Goal: Information Seeking & Learning: Learn about a topic

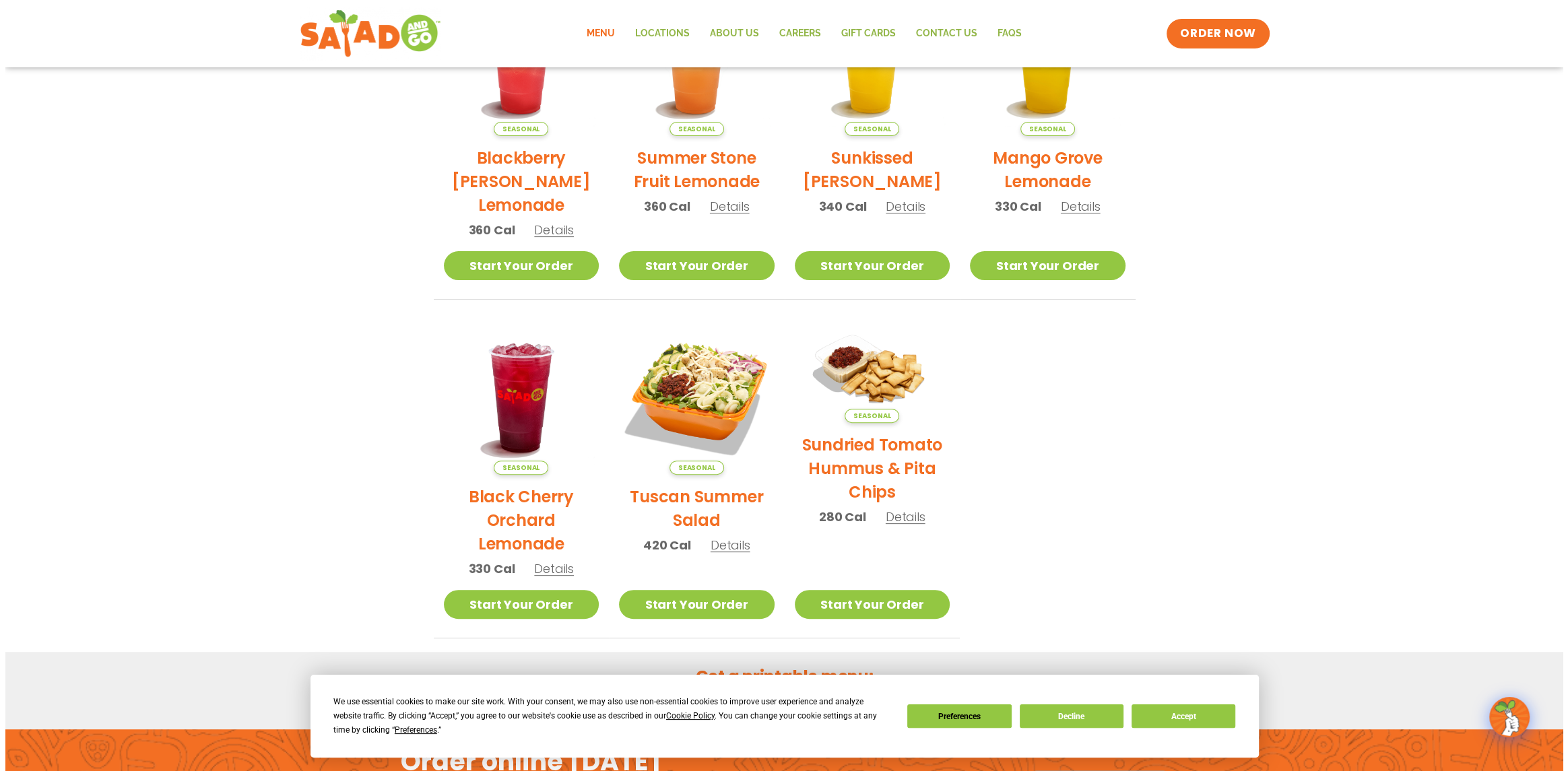
scroll to position [404, 0]
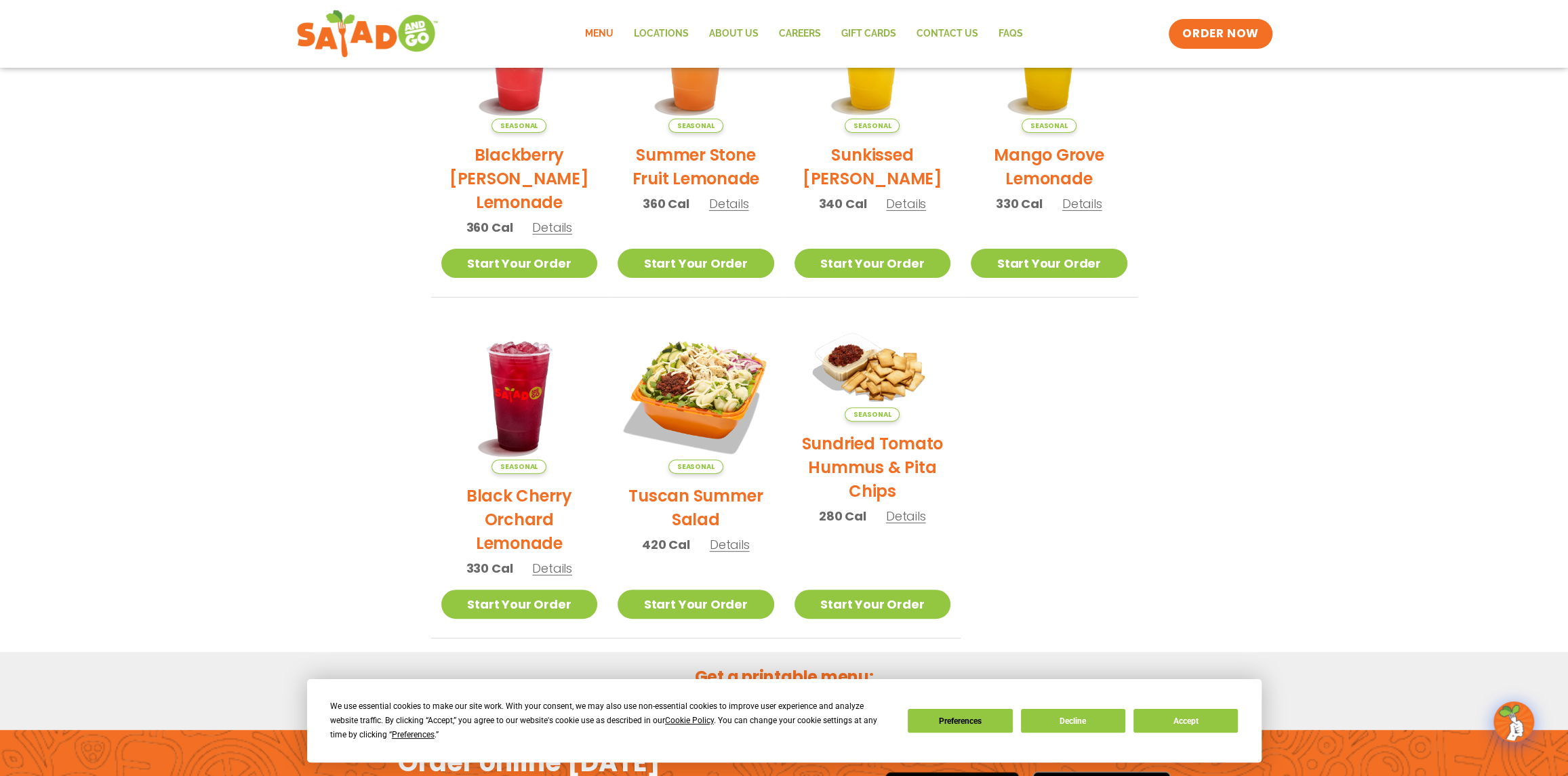
click at [692, 514] on h2 "Tuscan Summer Salad" at bounding box center [695, 508] width 157 height 48
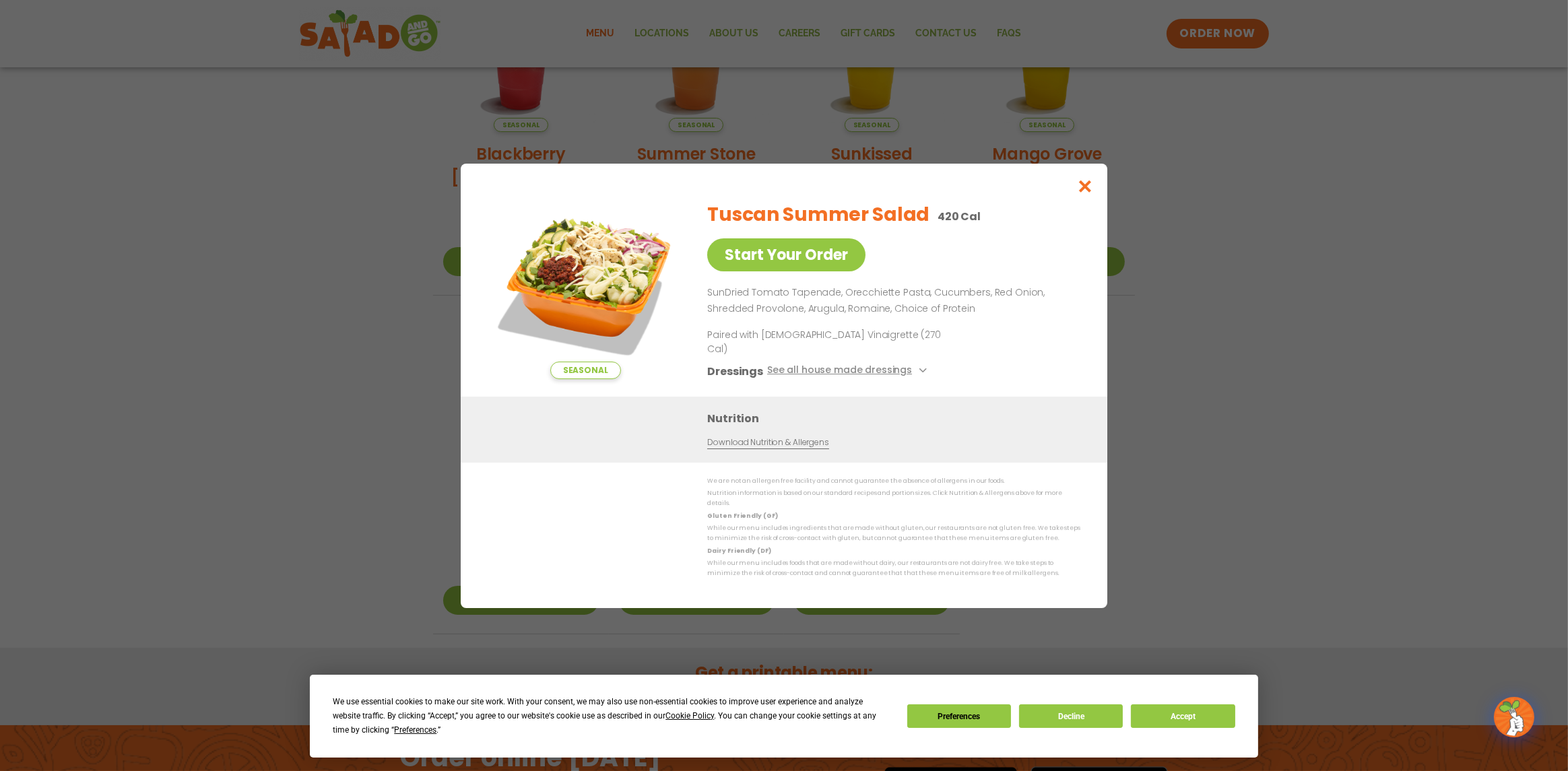
click at [585, 277] on img at bounding box center [585, 285] width 188 height 188
click at [1085, 194] on icon "Close modal" at bounding box center [1085, 187] width 17 height 14
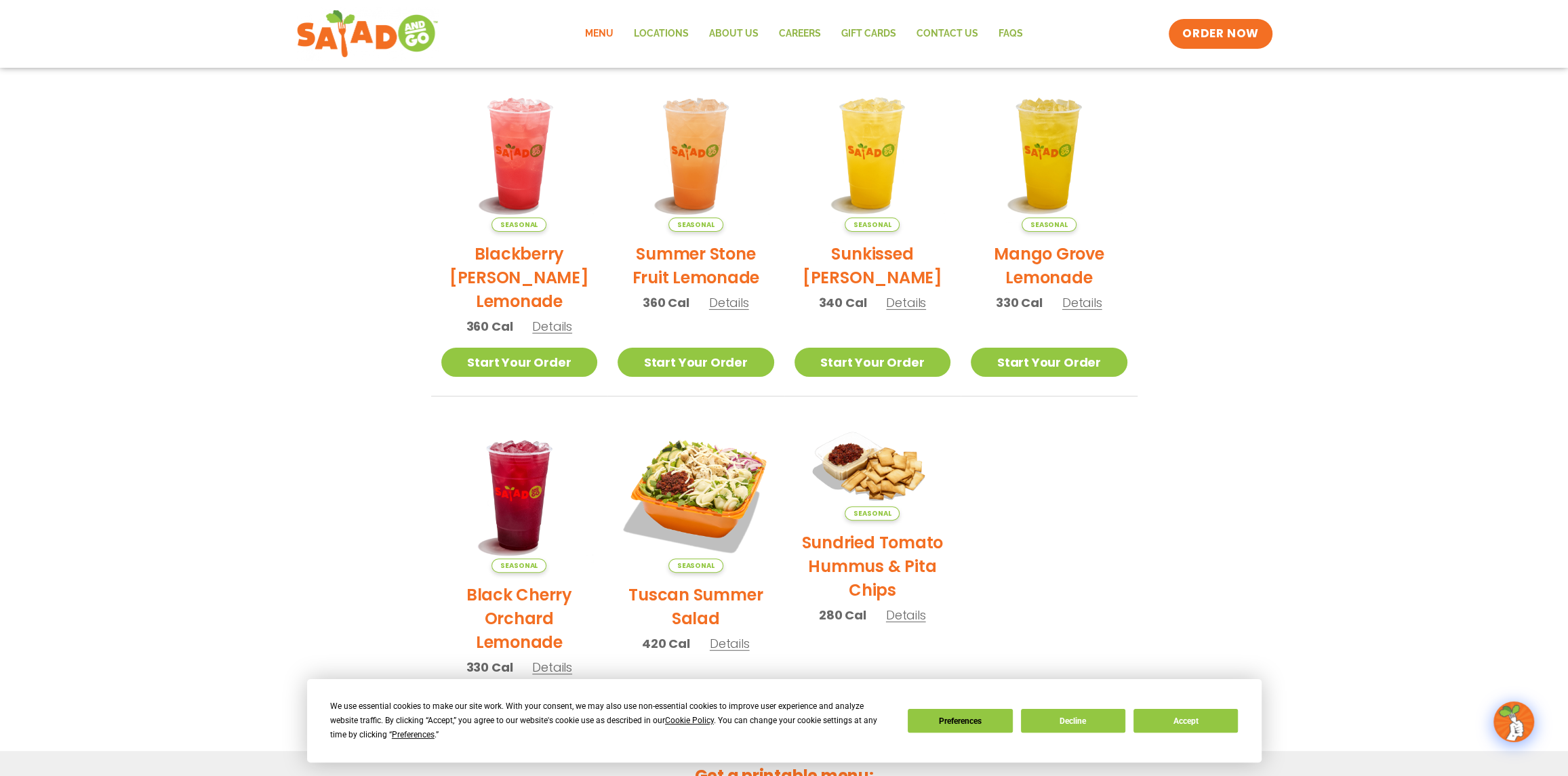
scroll to position [336, 0]
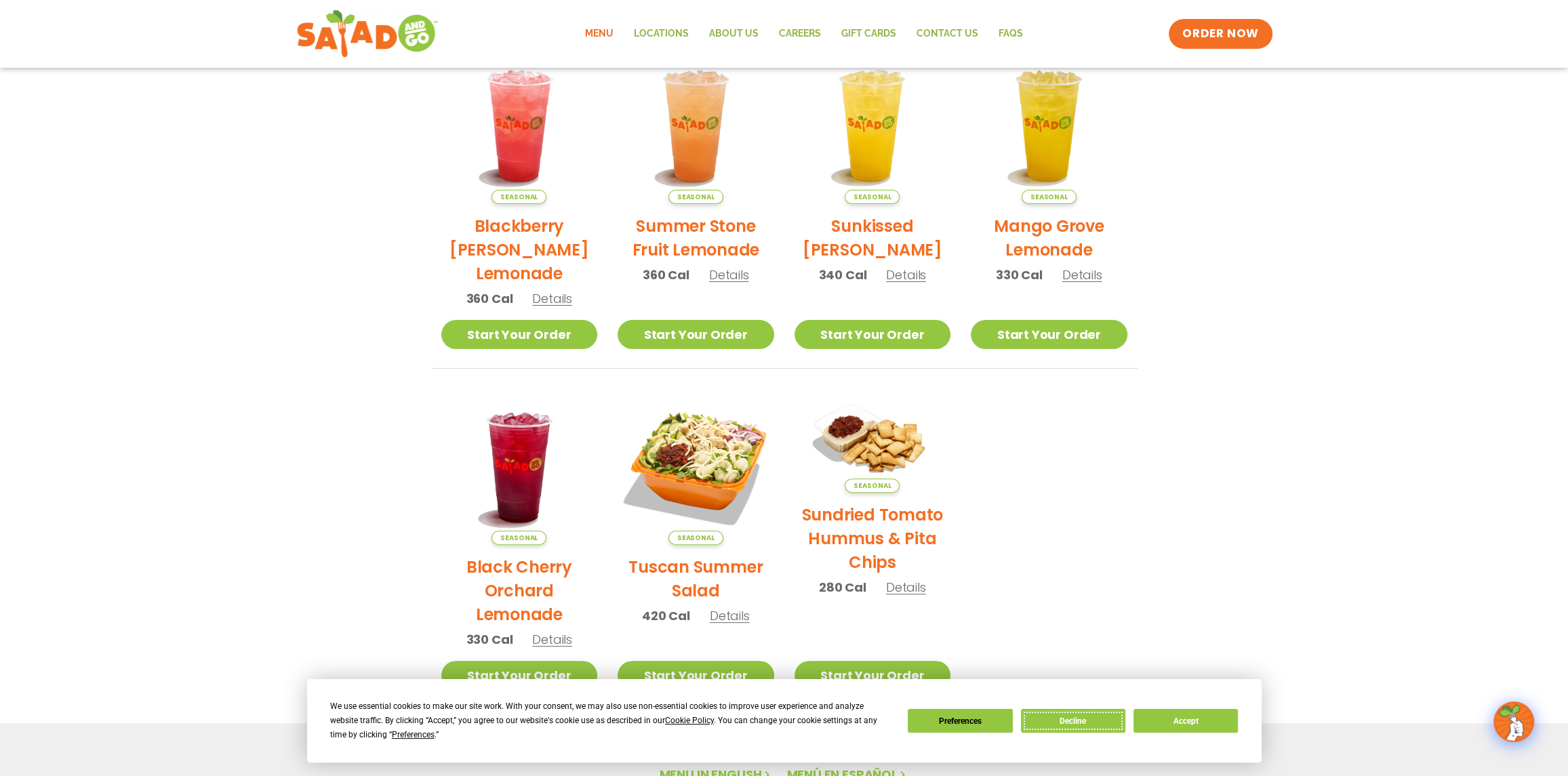
click at [1060, 721] on button "Decline" at bounding box center [1073, 720] width 104 height 24
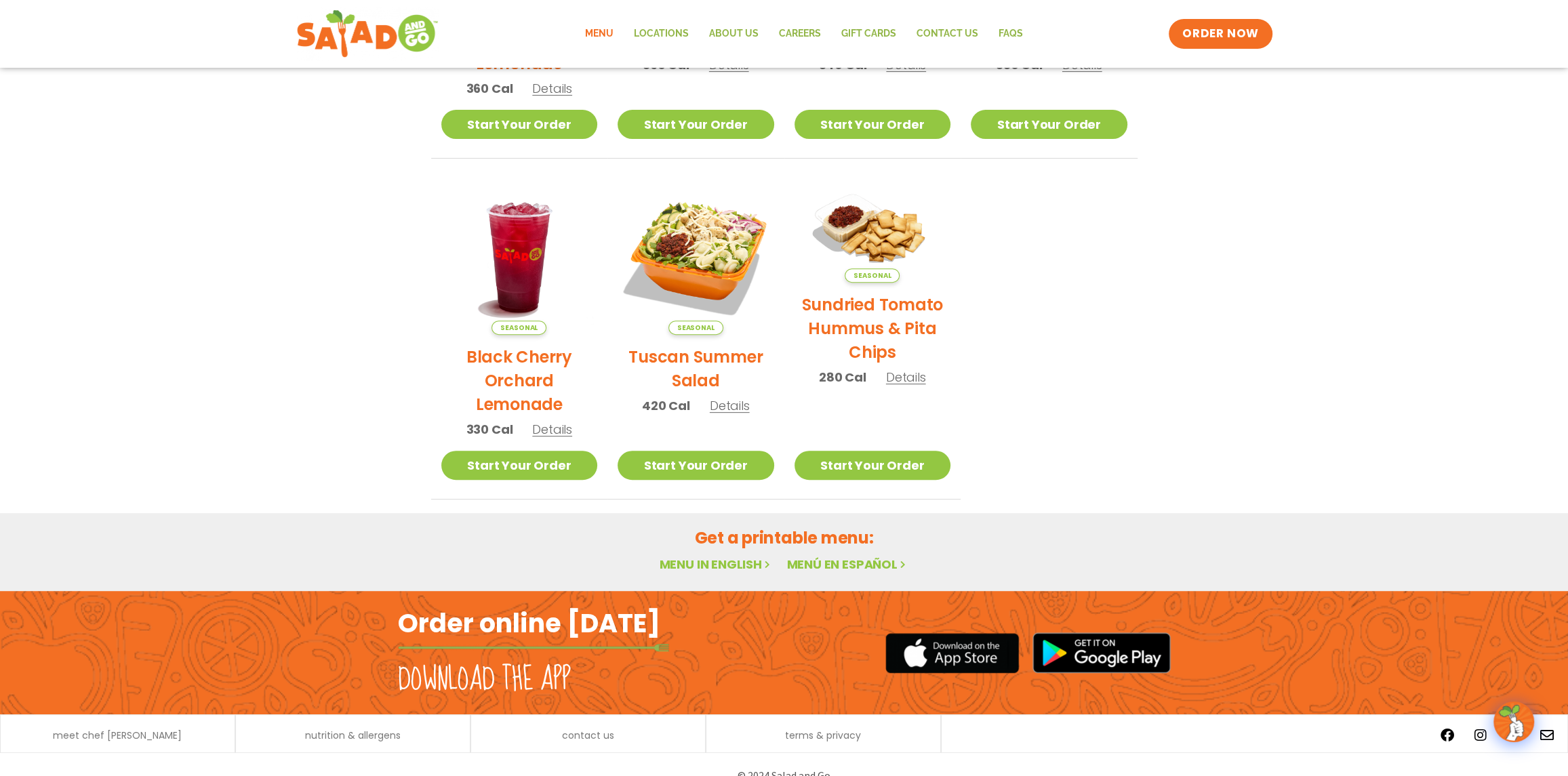
scroll to position [567, 0]
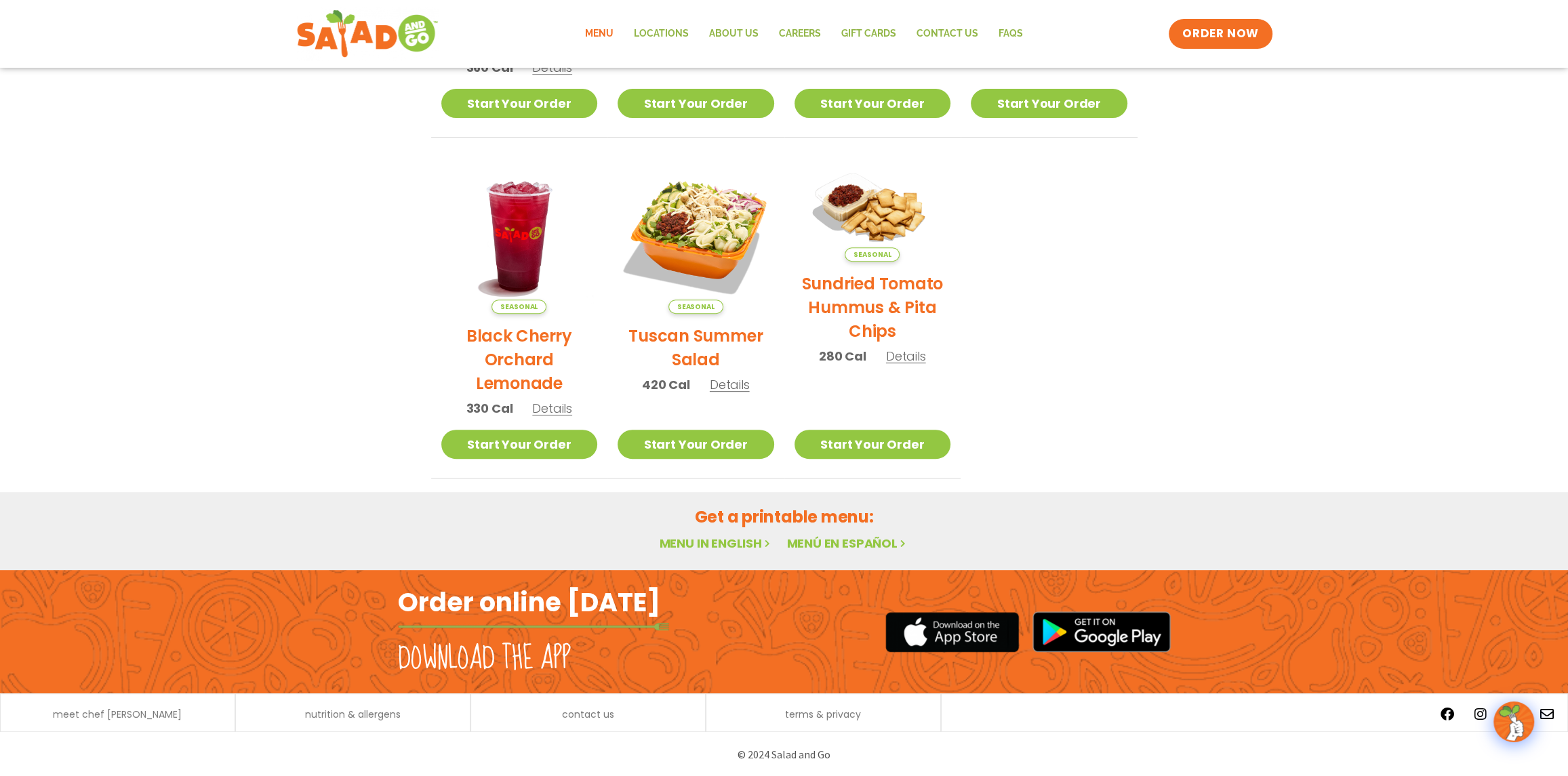
click at [710, 541] on link "Menu in English" at bounding box center [715, 543] width 114 height 17
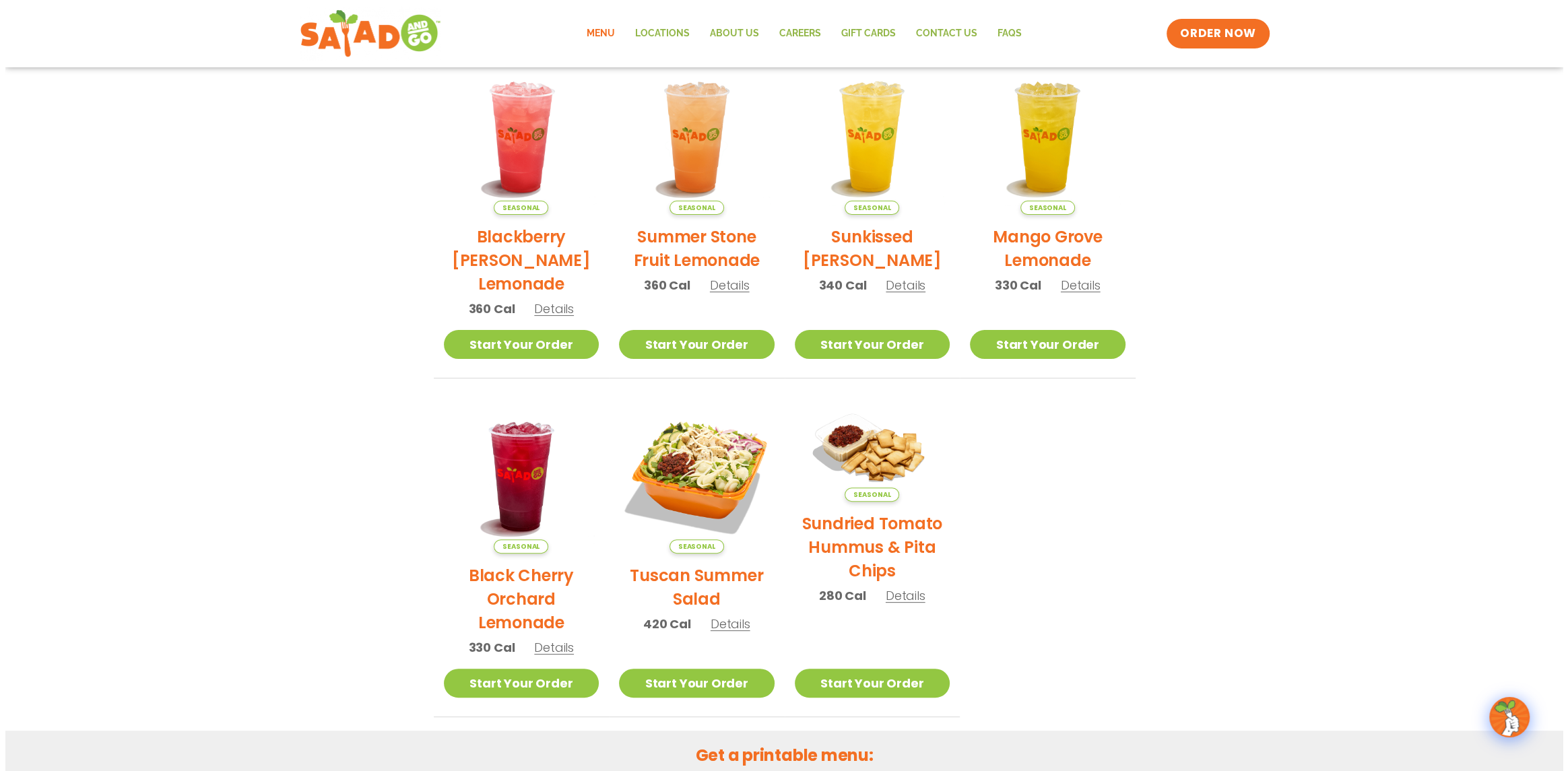
scroll to position [336, 0]
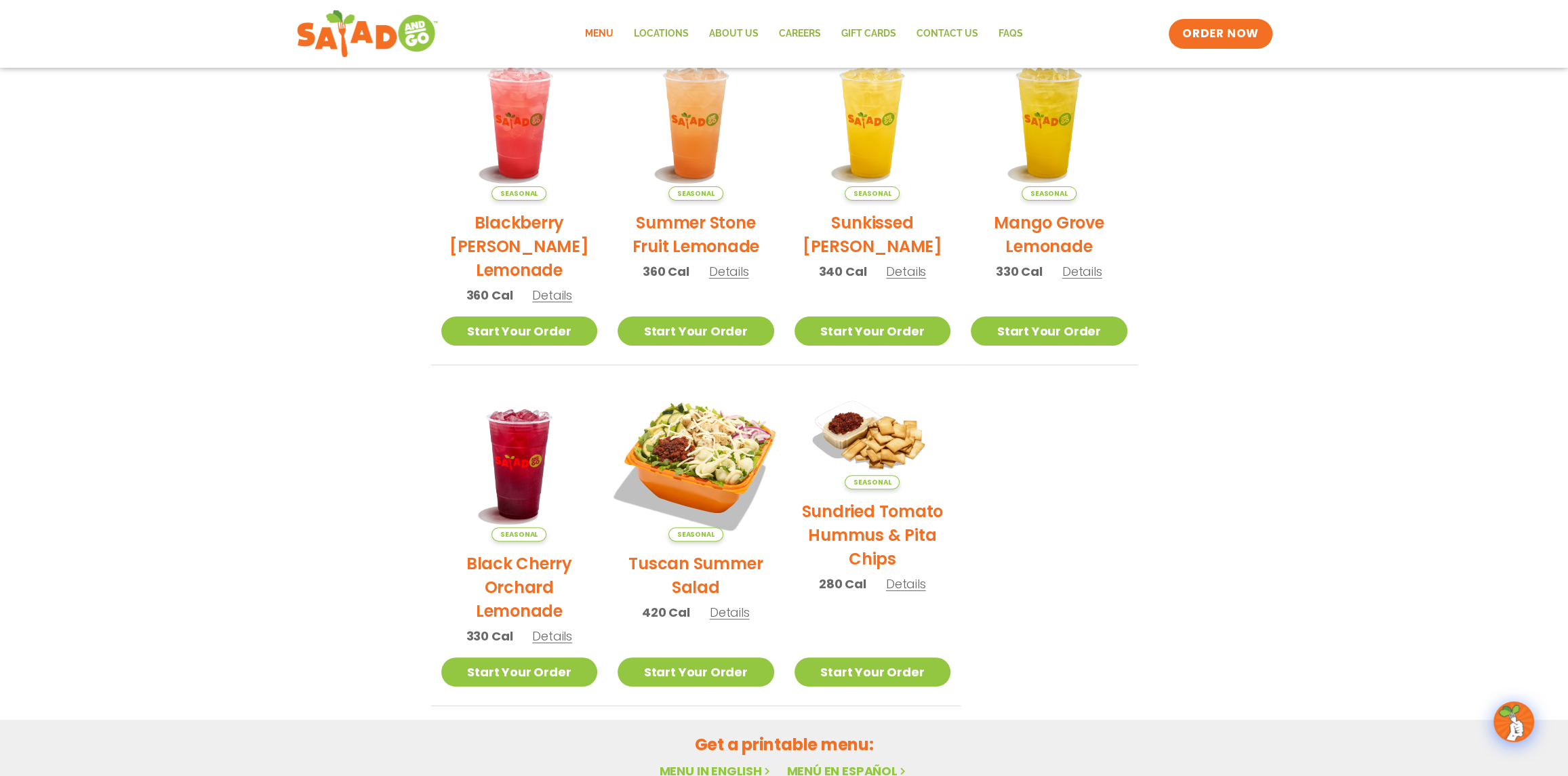
click at [717, 452] on img at bounding box center [695, 463] width 183 height 183
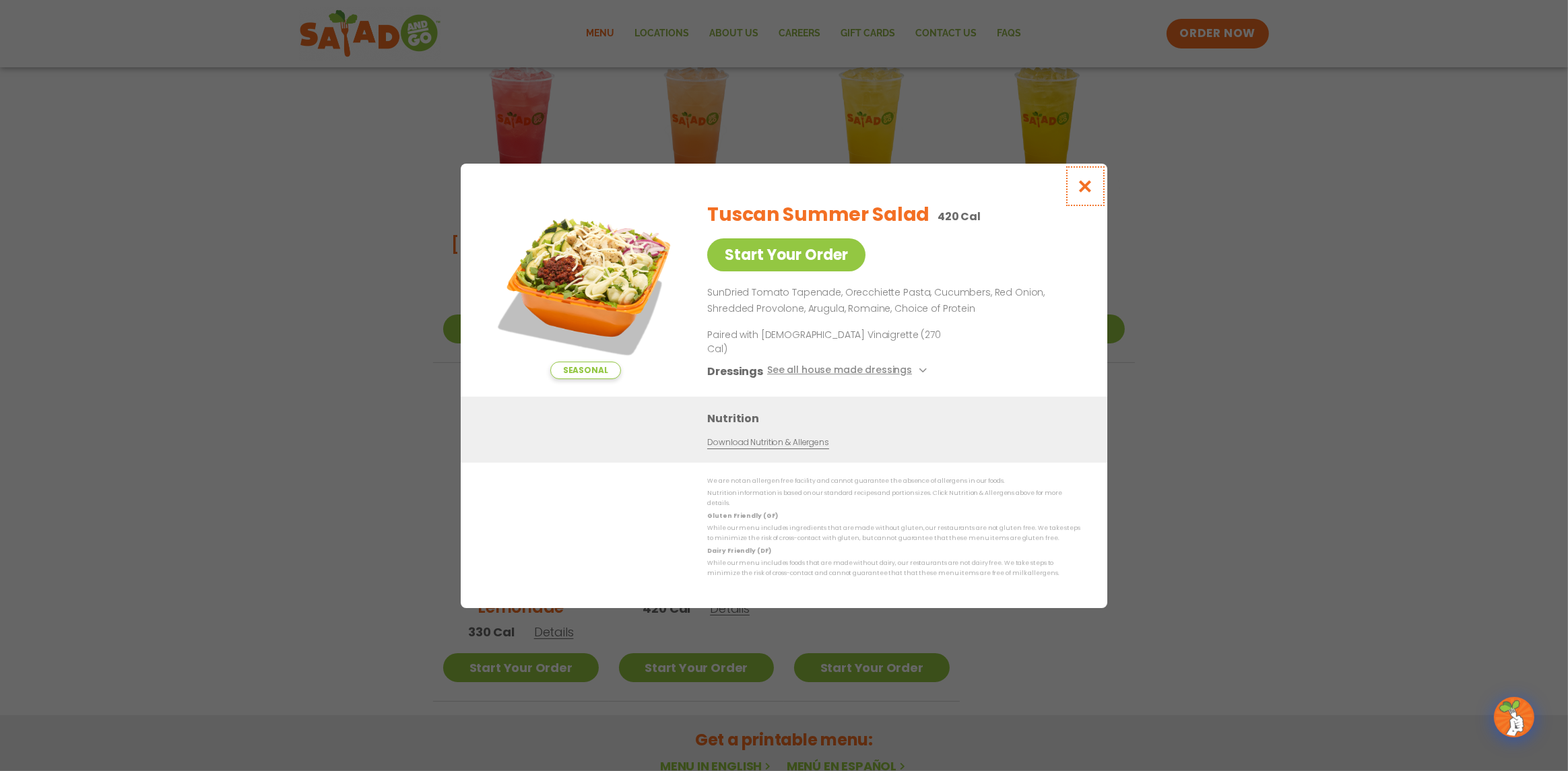
click at [1084, 194] on icon "Close modal" at bounding box center [1085, 187] width 17 height 14
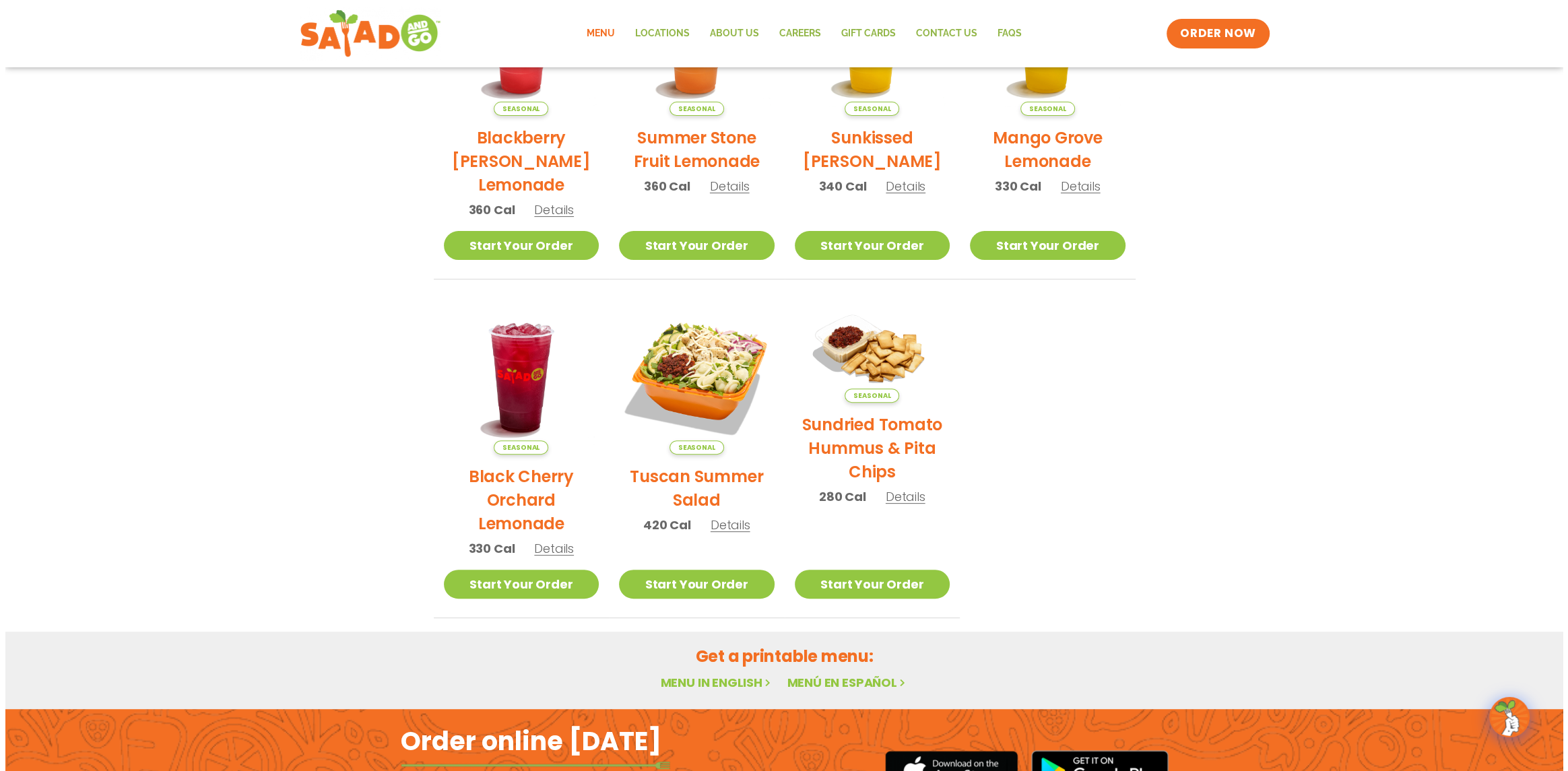
scroll to position [468, 0]
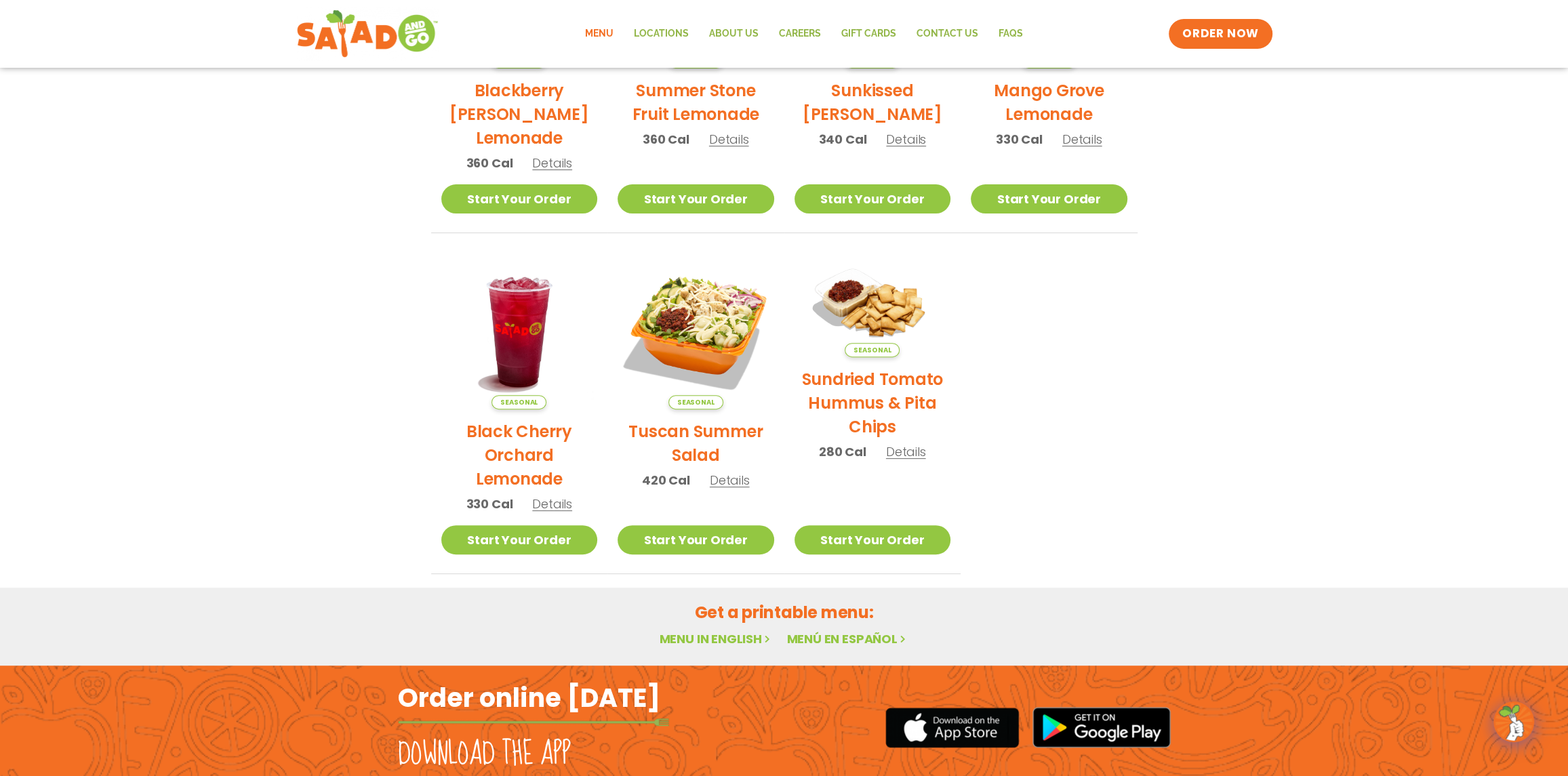
click at [729, 483] on span "Details" at bounding box center [729, 480] width 40 height 17
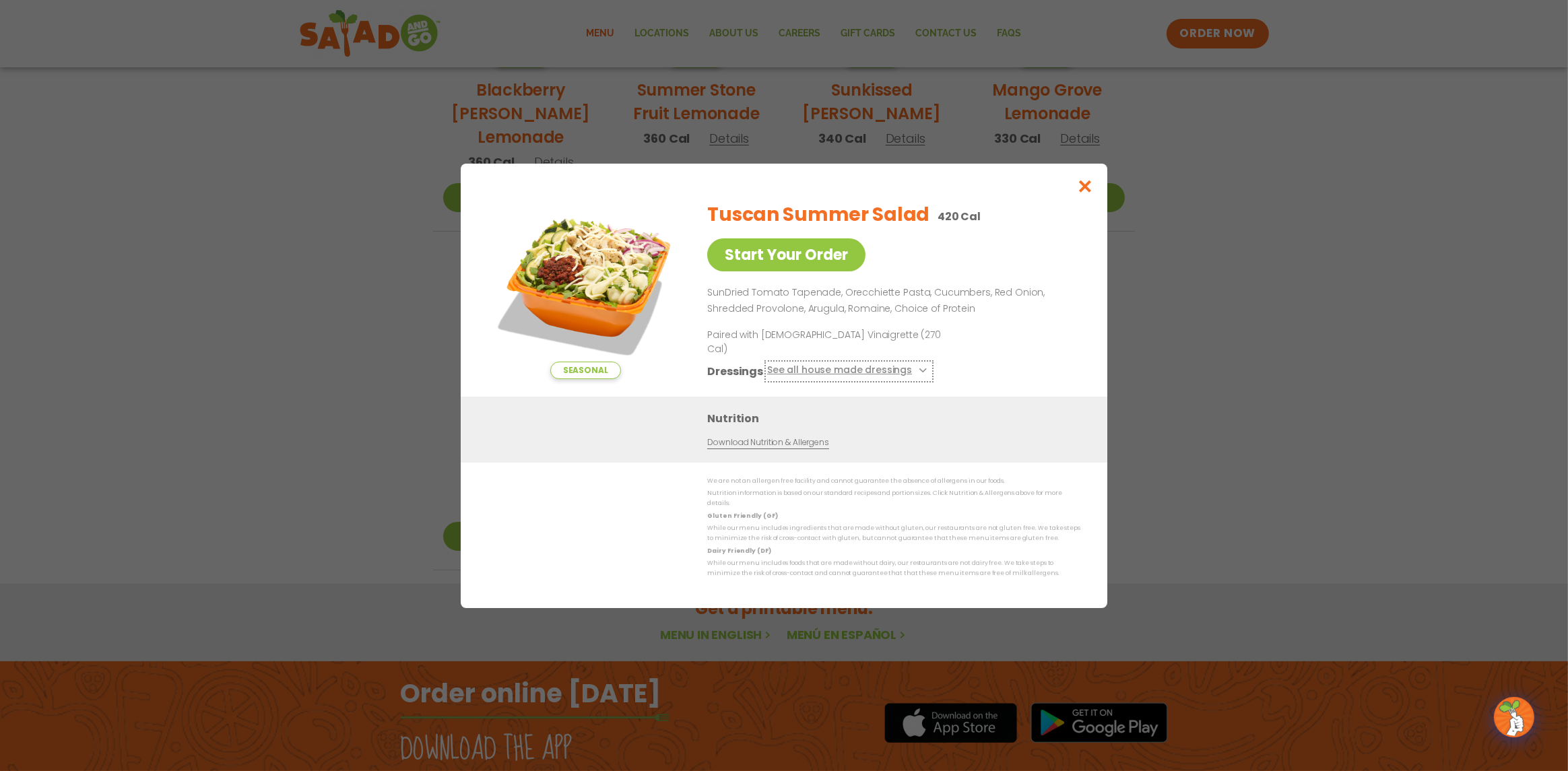
click at [876, 371] on button "See all house made dressings" at bounding box center [849, 371] width 164 height 17
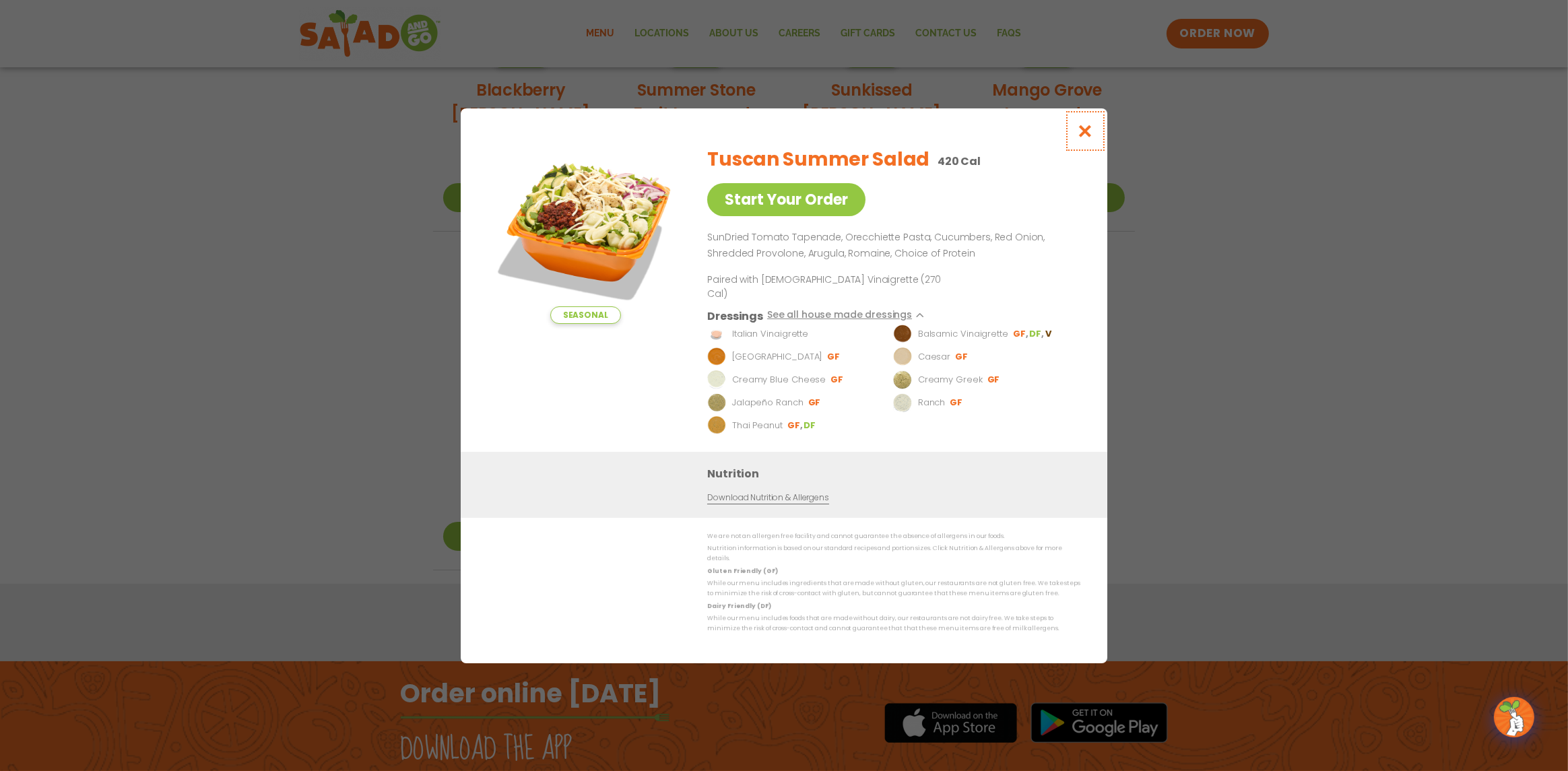
click at [1084, 138] on icon "Close modal" at bounding box center [1085, 131] width 17 height 14
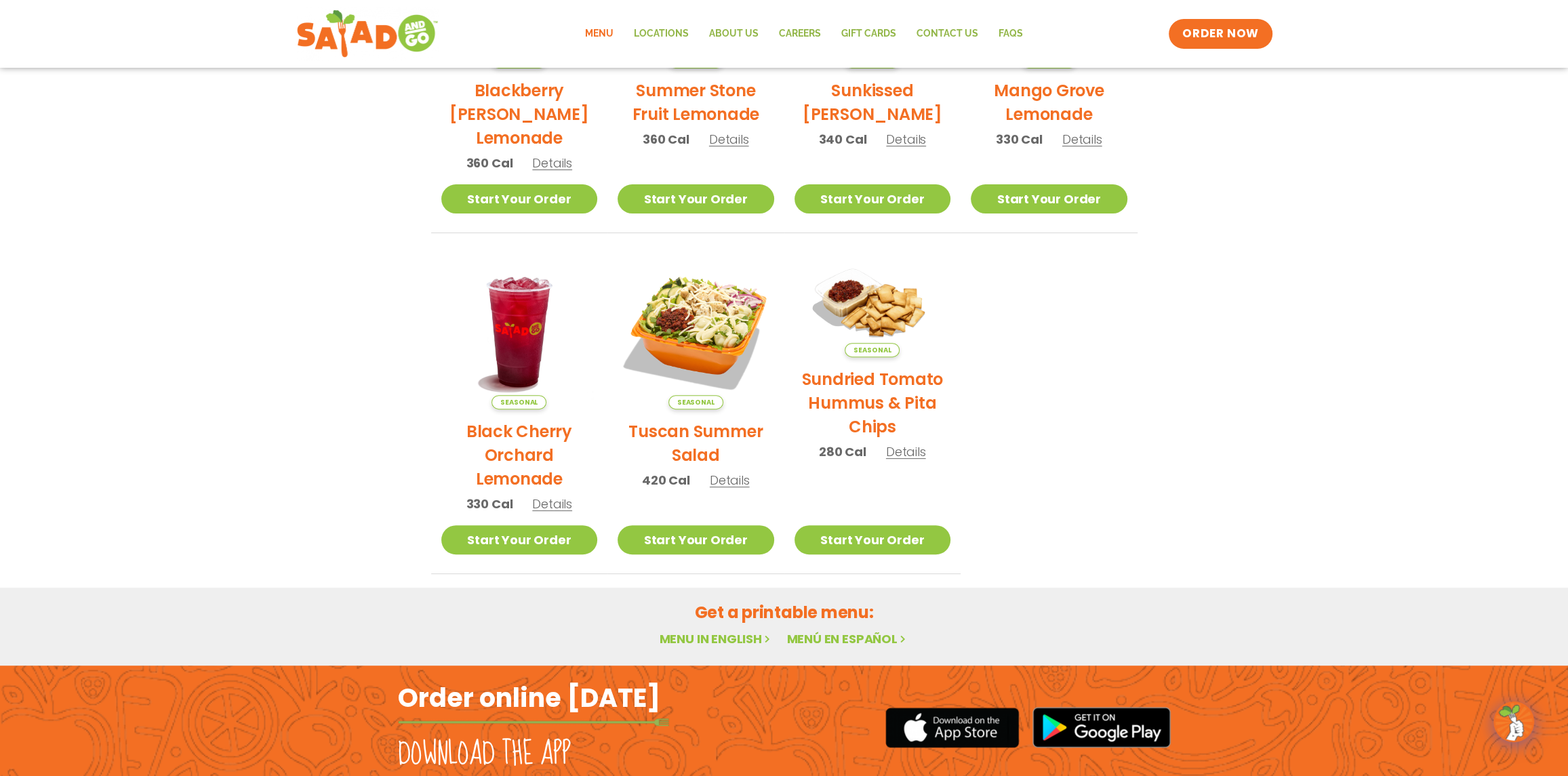
click at [698, 433] on h2 "Tuscan Summer Salad" at bounding box center [695, 444] width 157 height 48
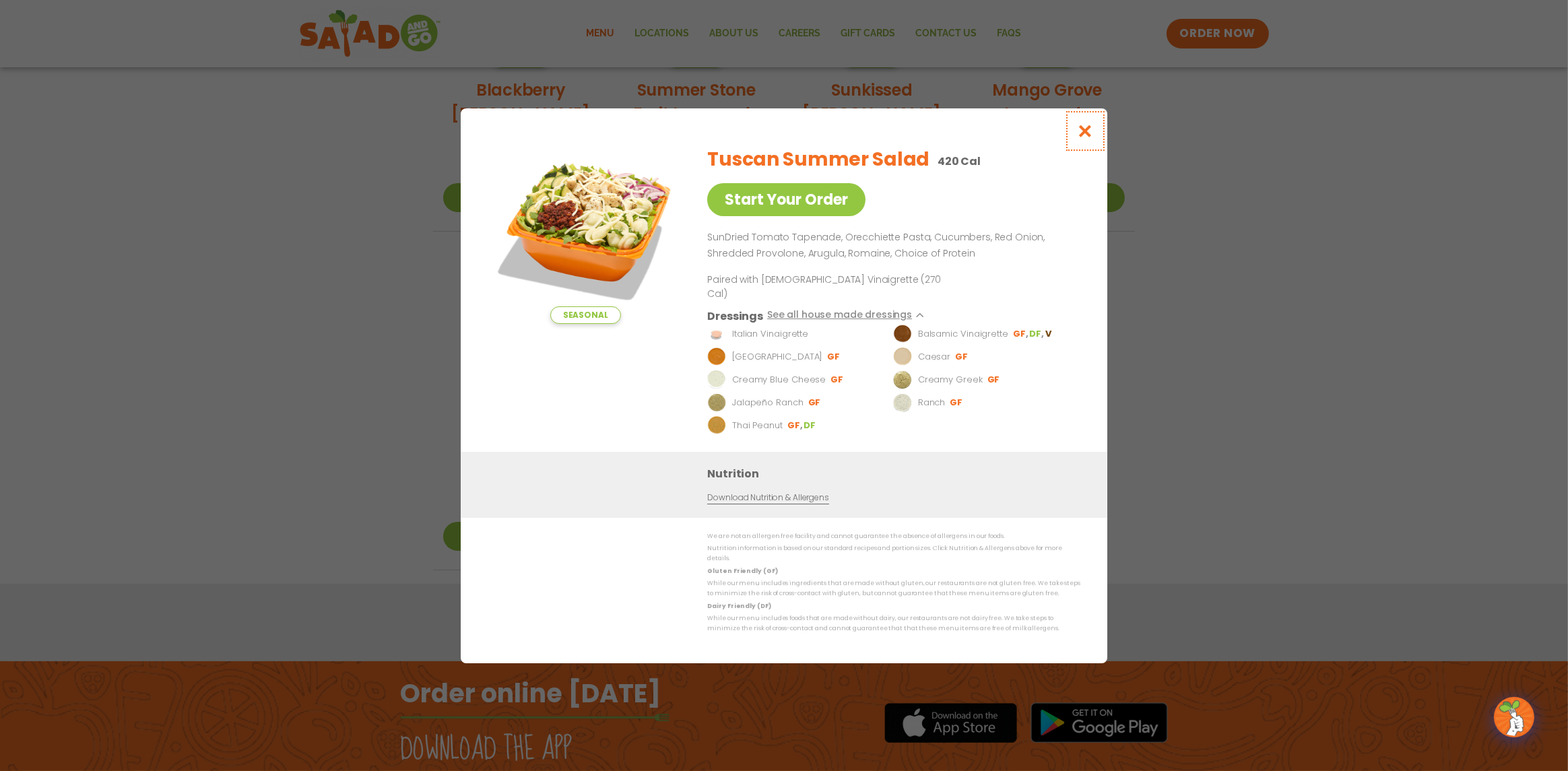
click at [1084, 138] on icon "Close modal" at bounding box center [1085, 131] width 17 height 14
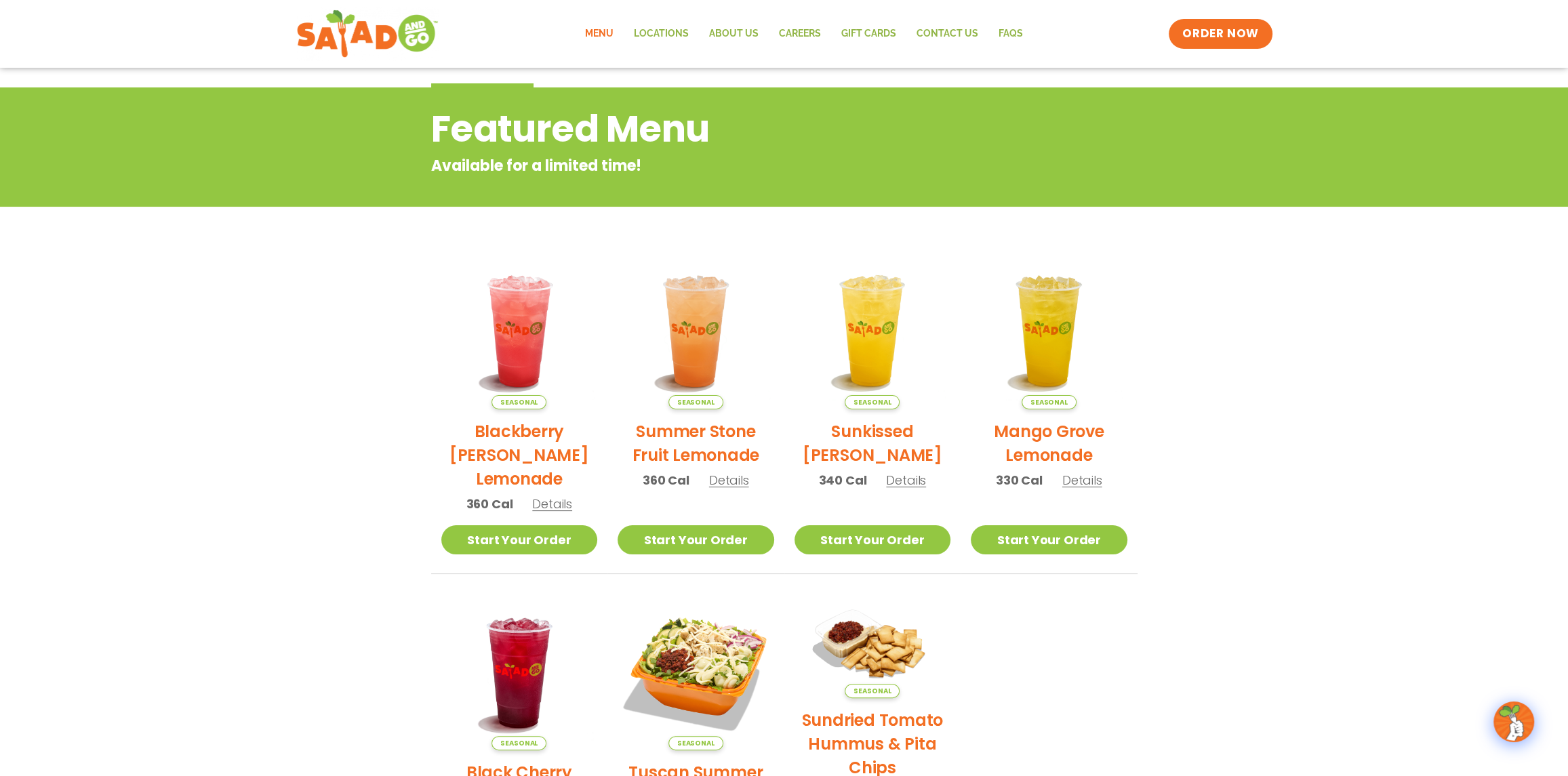
scroll to position [0, 0]
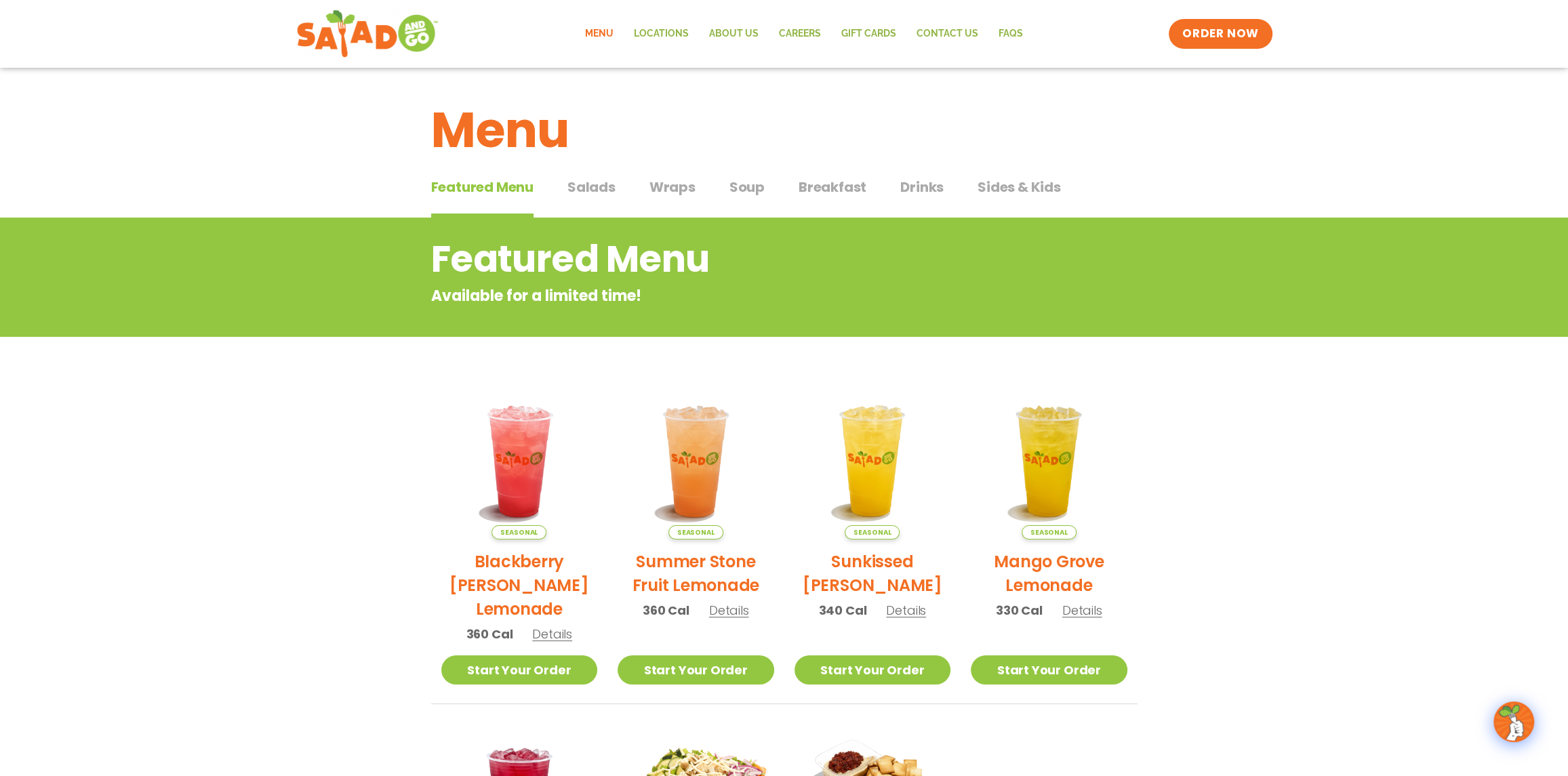
click at [595, 188] on span "Salads" at bounding box center [591, 187] width 48 height 20
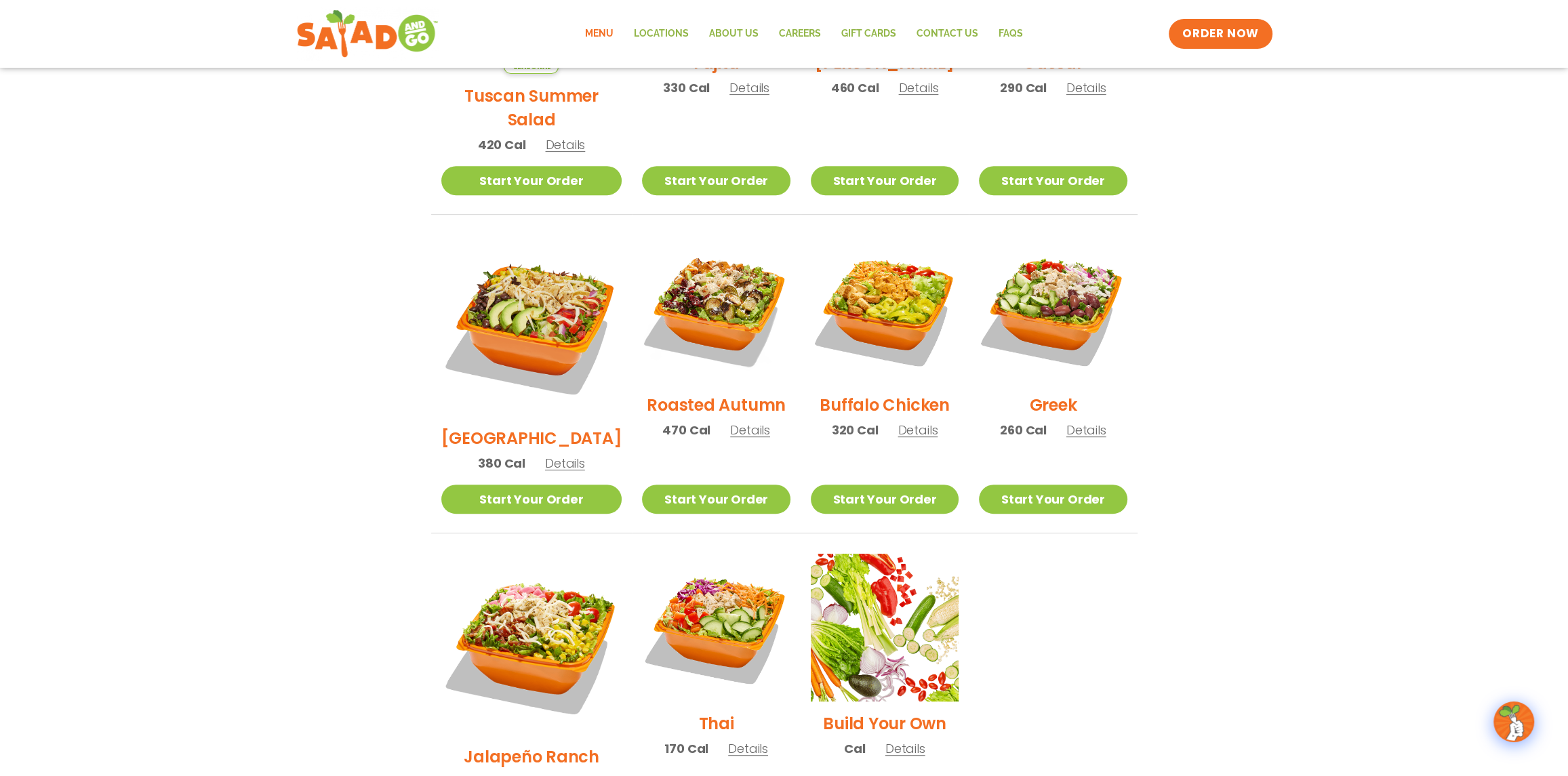
scroll to position [474, 0]
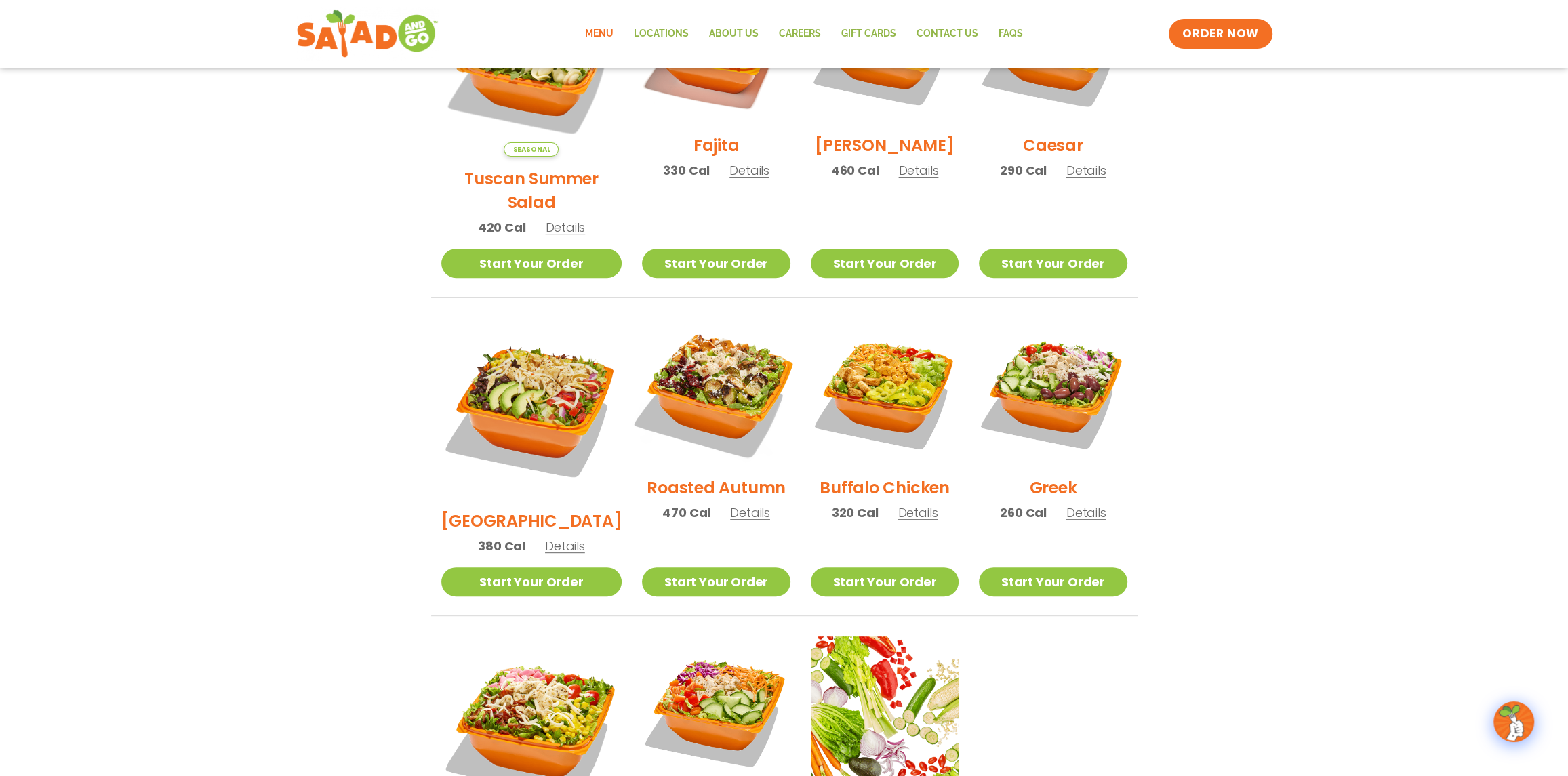
click at [698, 356] on img at bounding box center [716, 392] width 174 height 174
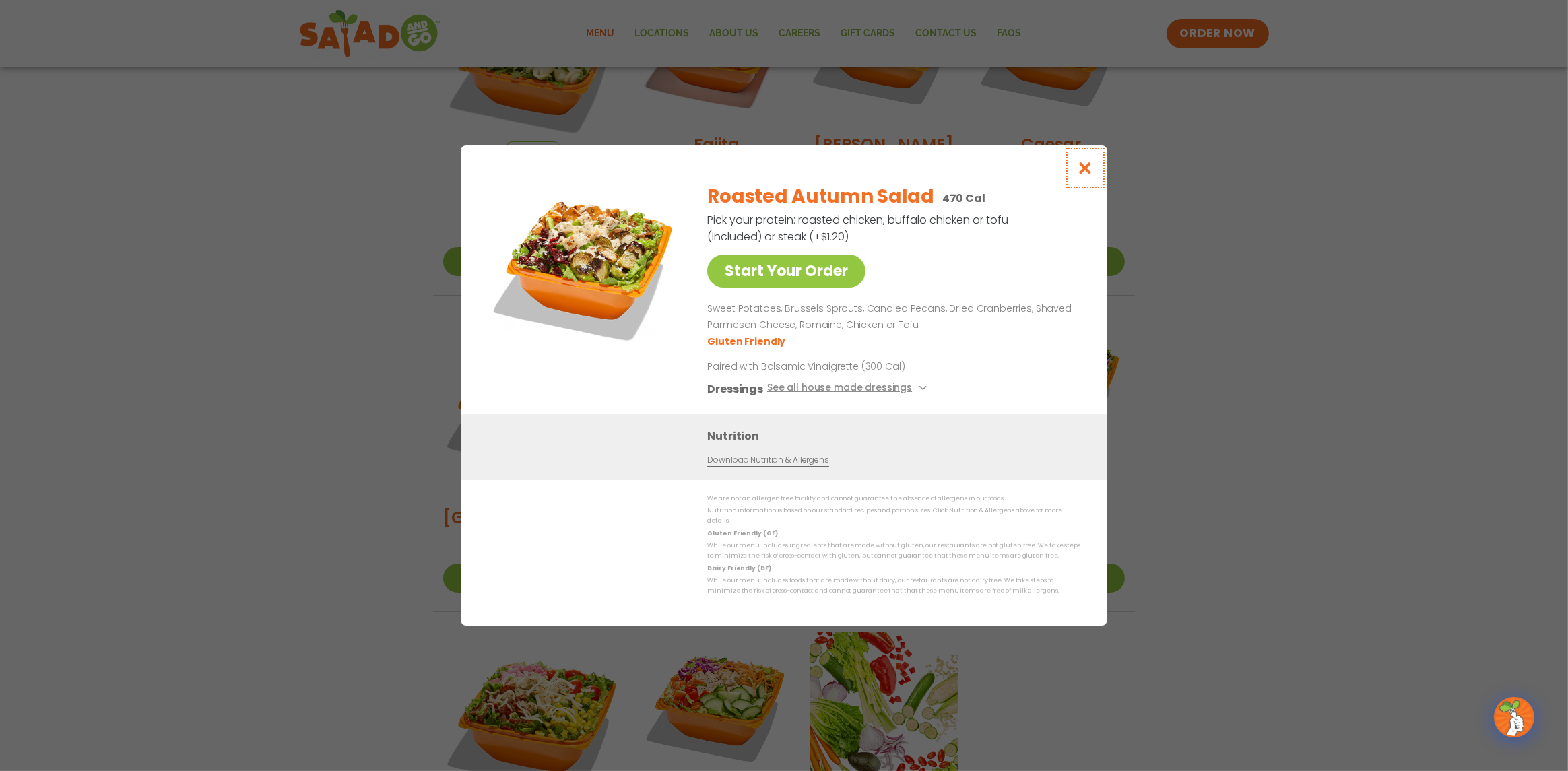
click at [1088, 171] on icon "Close modal" at bounding box center [1085, 168] width 17 height 14
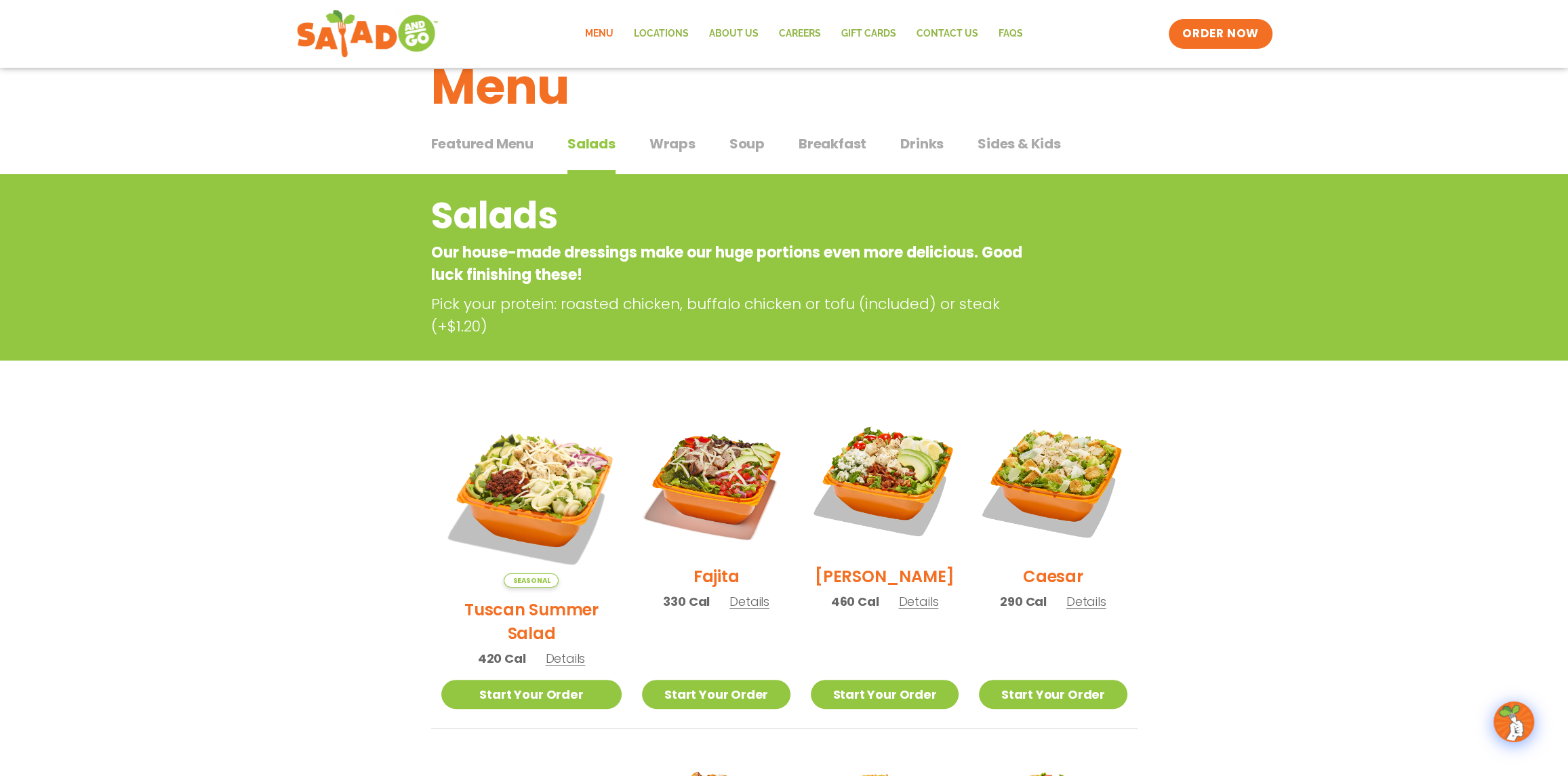
scroll to position [0, 0]
